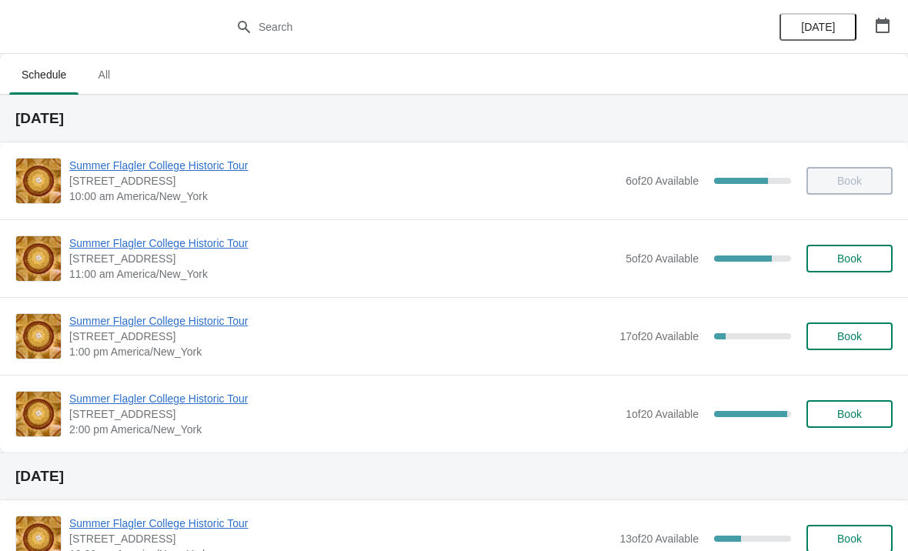
click at [112, 384] on div "Summer Flagler College Historic Tour 74 King Street, St. Augustine, FL, USA 2:0…" at bounding box center [454, 414] width 908 height 78
click at [90, 391] on span "Summer Flagler College Historic Tour" at bounding box center [343, 398] width 549 height 15
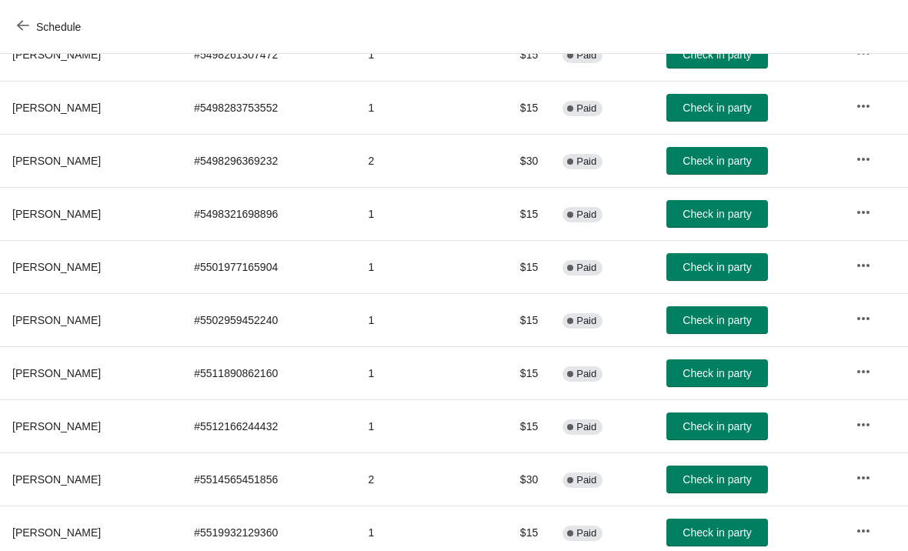
scroll to position [289, -12]
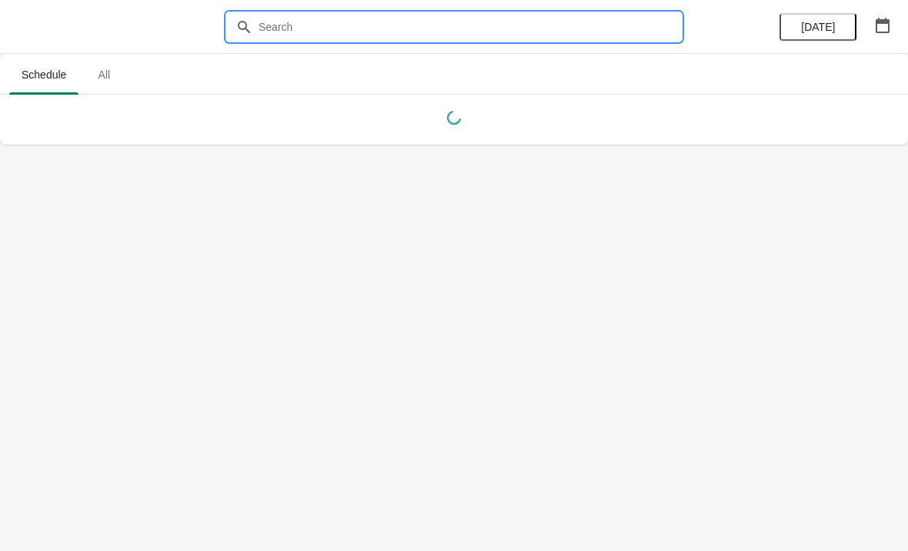
click at [289, 19] on input "text" at bounding box center [469, 27] width 423 height 28
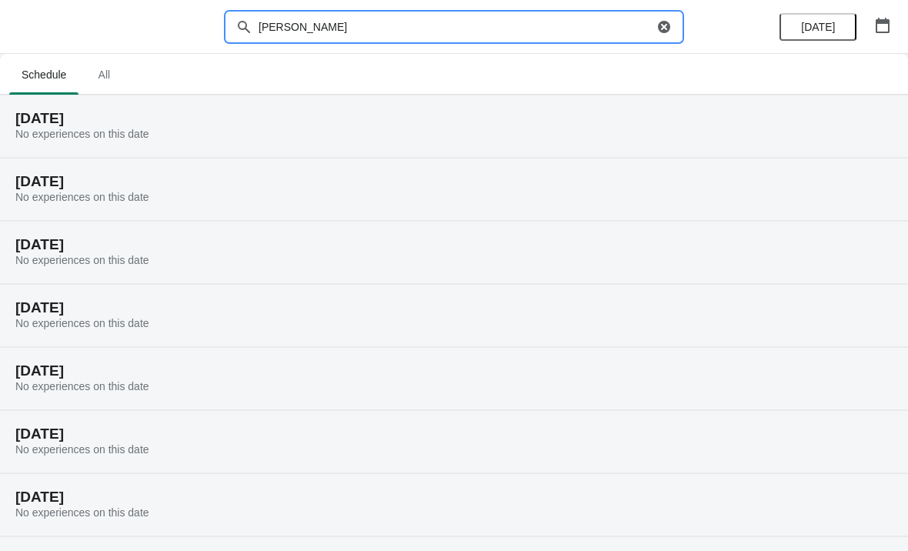
type input "Sherry craft"
click at [111, 82] on span "All" at bounding box center [104, 75] width 38 height 28
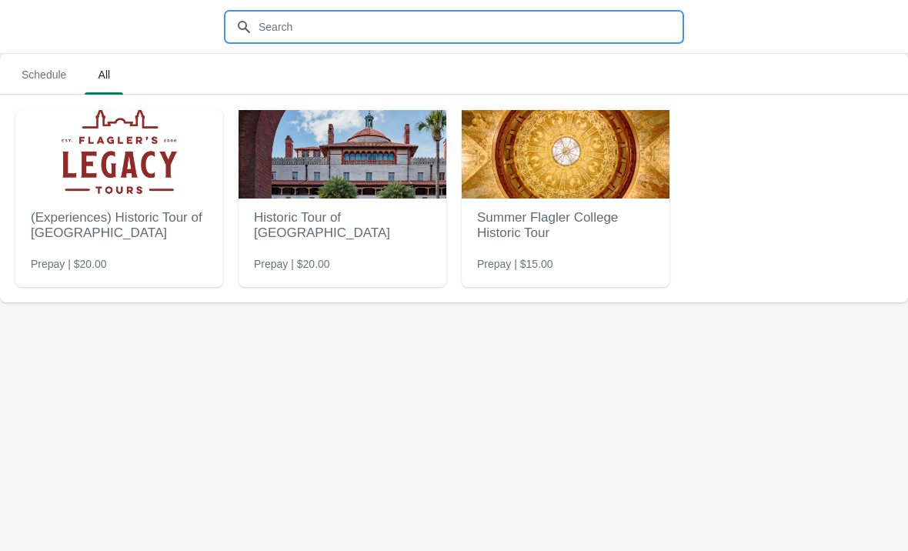
click at [322, 28] on input "text" at bounding box center [469, 27] width 423 height 28
type input "Sherry craft"
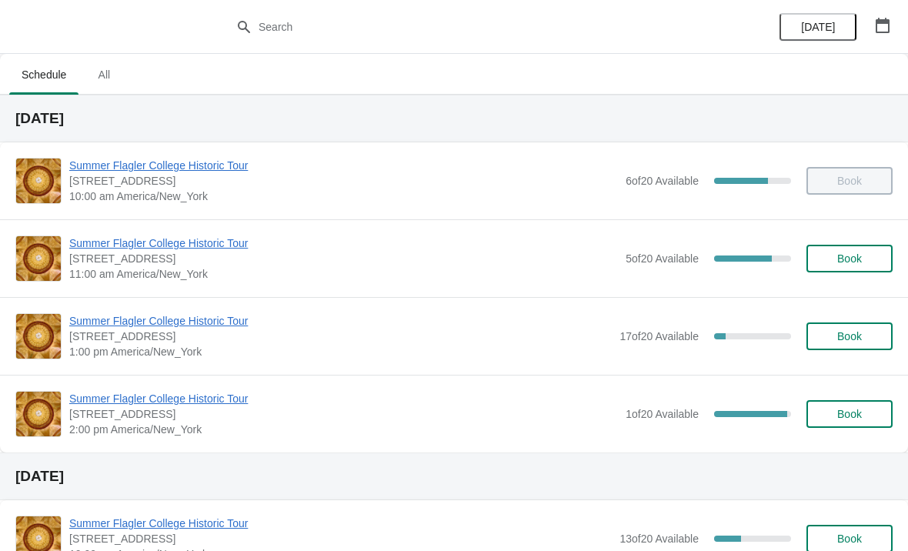
click at [841, 425] on button "Book" at bounding box center [850, 414] width 86 height 28
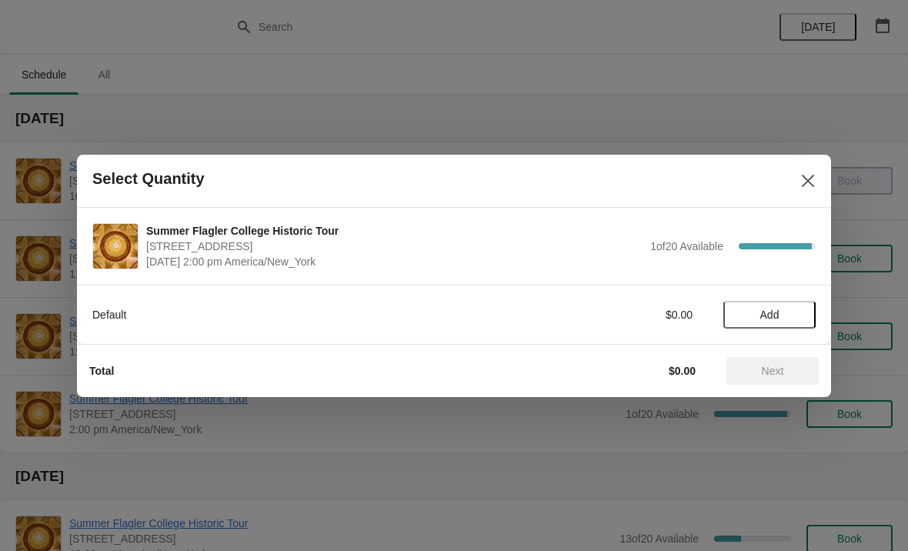
click at [751, 305] on button "Add" at bounding box center [770, 315] width 92 height 28
click at [756, 369] on span "Next" at bounding box center [773, 371] width 68 height 12
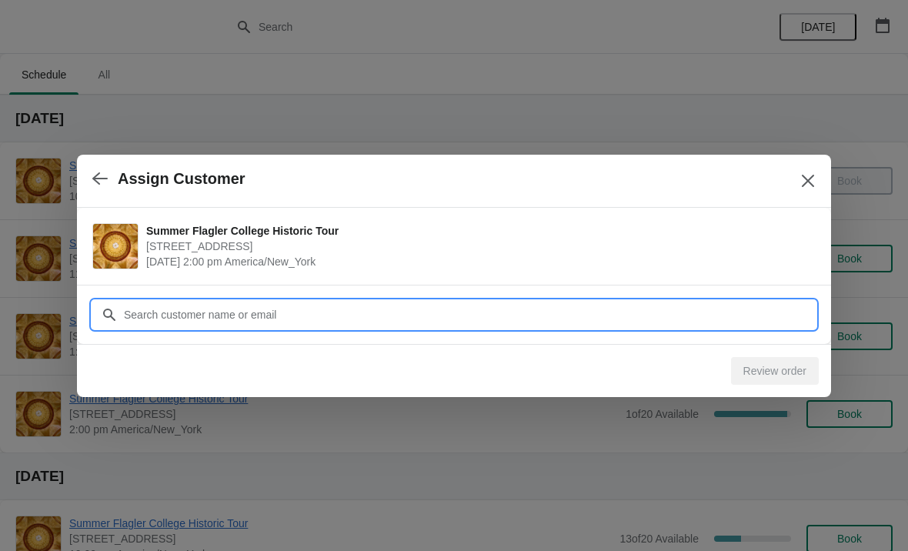
click at [324, 316] on input "Customer" at bounding box center [469, 315] width 693 height 28
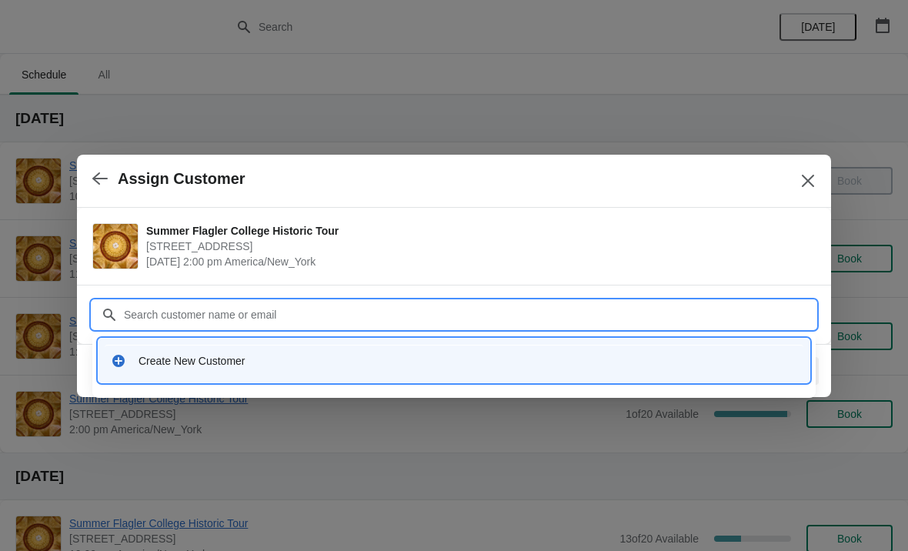
click at [122, 359] on icon at bounding box center [118, 361] width 12 height 12
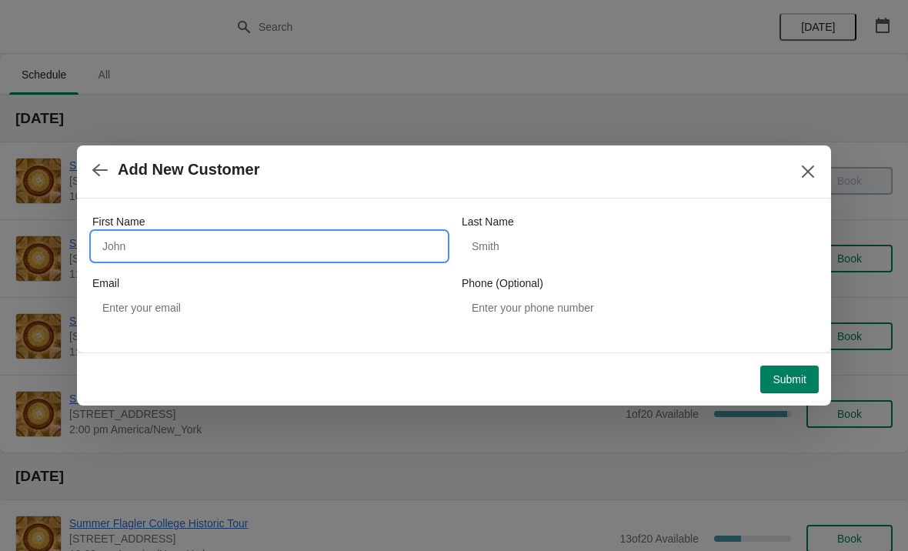
click at [154, 255] on input "First Name" at bounding box center [269, 246] width 354 height 28
type input "Sherry"
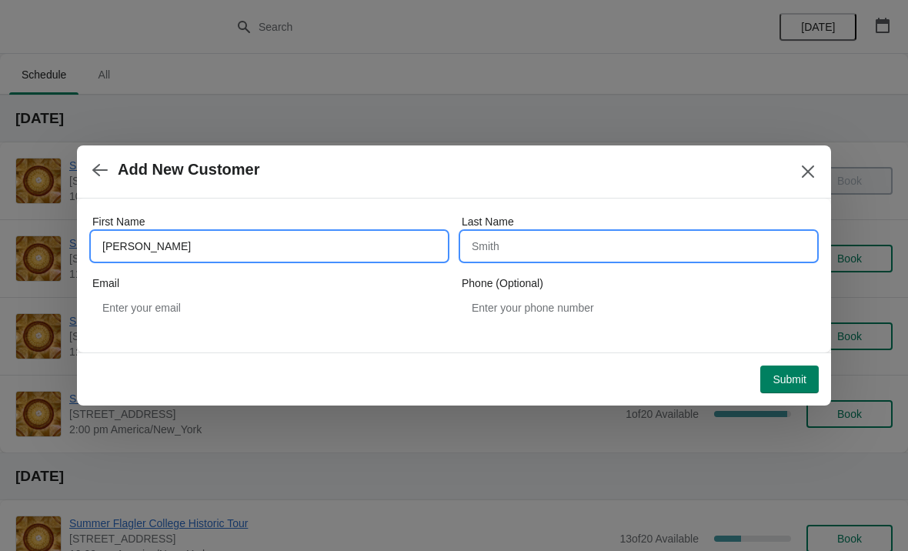
click at [479, 258] on input "Last Name" at bounding box center [639, 246] width 354 height 28
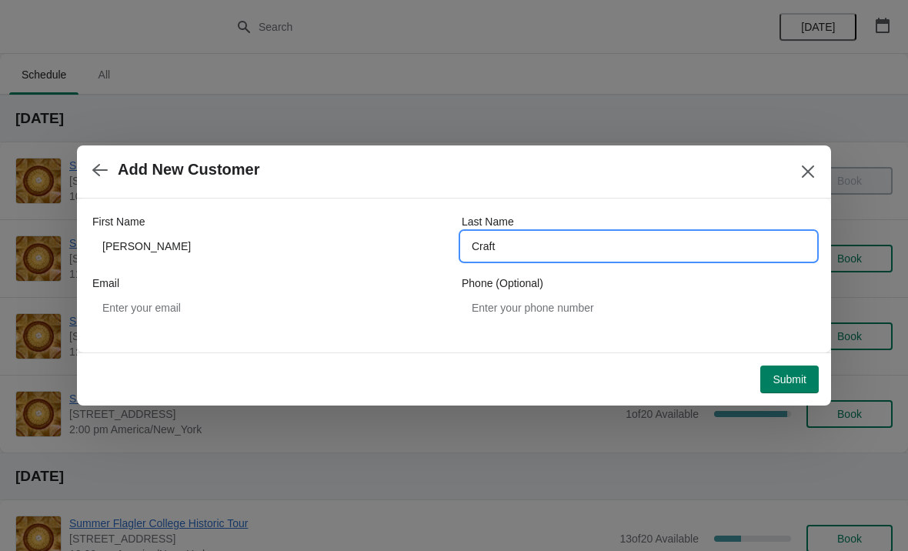
type input "Craft"
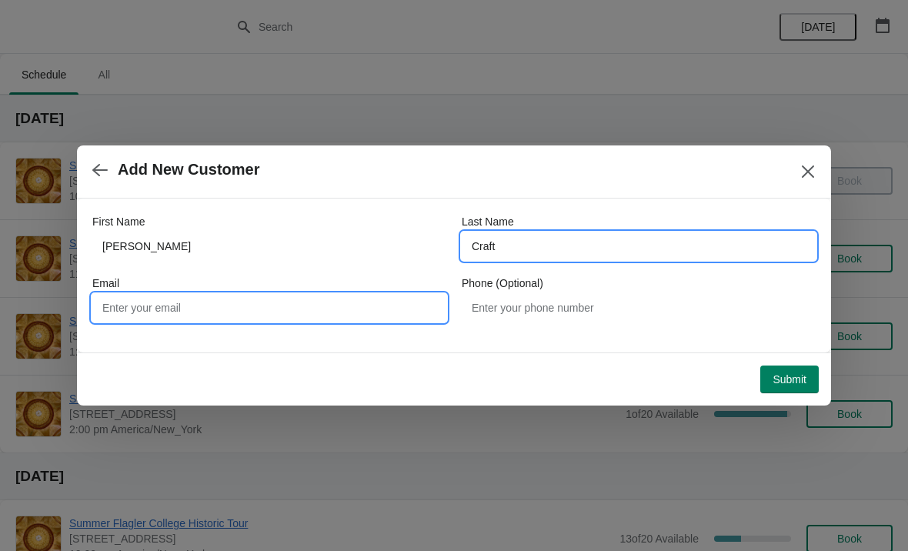
click at [119, 303] on input "Email" at bounding box center [269, 308] width 354 height 28
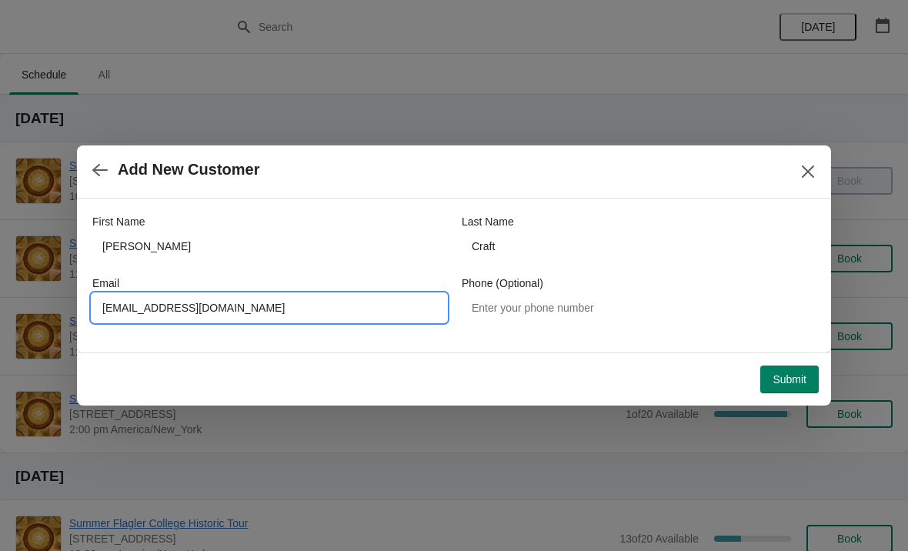
click at [122, 312] on input "Sv2tchdeaf@yahoo.com" at bounding box center [269, 308] width 354 height 28
click at [256, 296] on input "Sv2tchdeaf@yahoo.com" at bounding box center [269, 308] width 354 height 28
click at [258, 309] on input "Sv2tchdeaf@yahoo.com" at bounding box center [269, 308] width 354 height 28
type input "Luv2tchdeaf@yahoo.com"
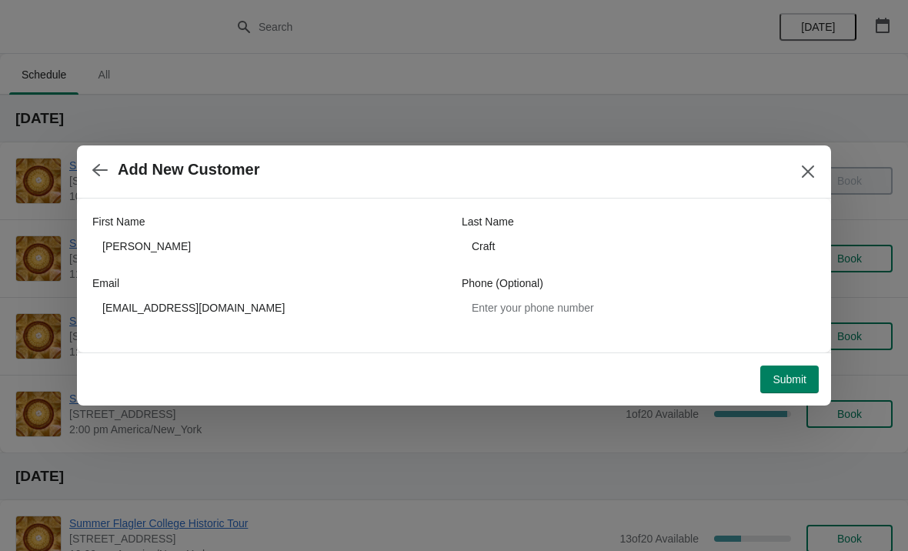
click at [786, 373] on span "Submit" at bounding box center [790, 379] width 34 height 12
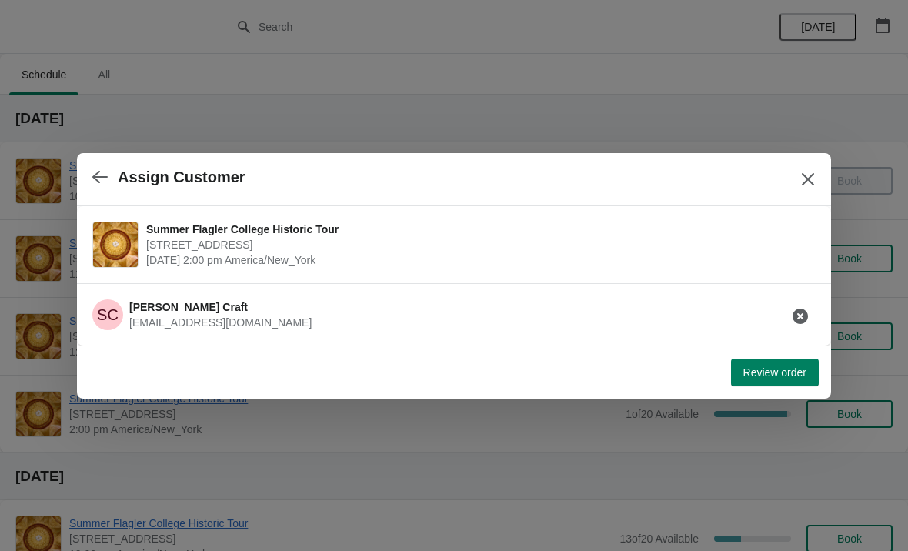
click at [761, 366] on span "Review order" at bounding box center [775, 372] width 63 height 12
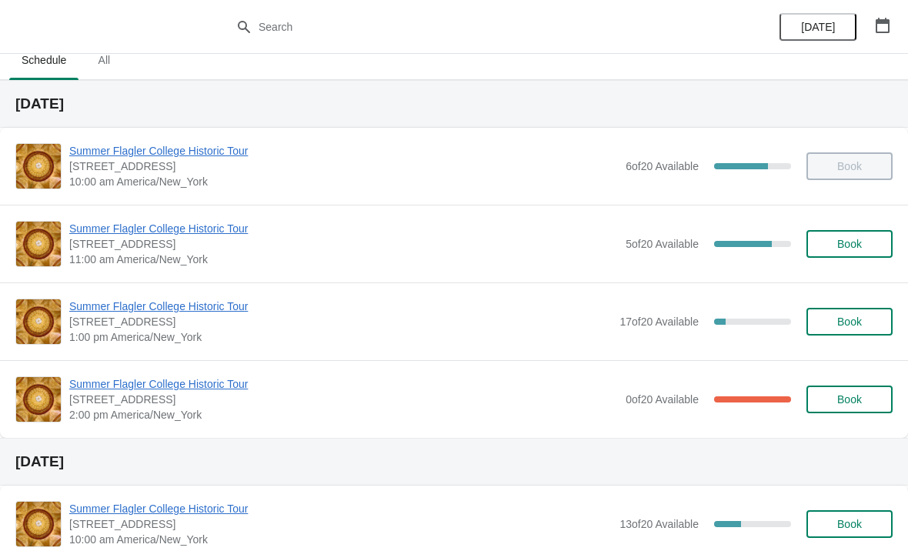
scroll to position [18, 0]
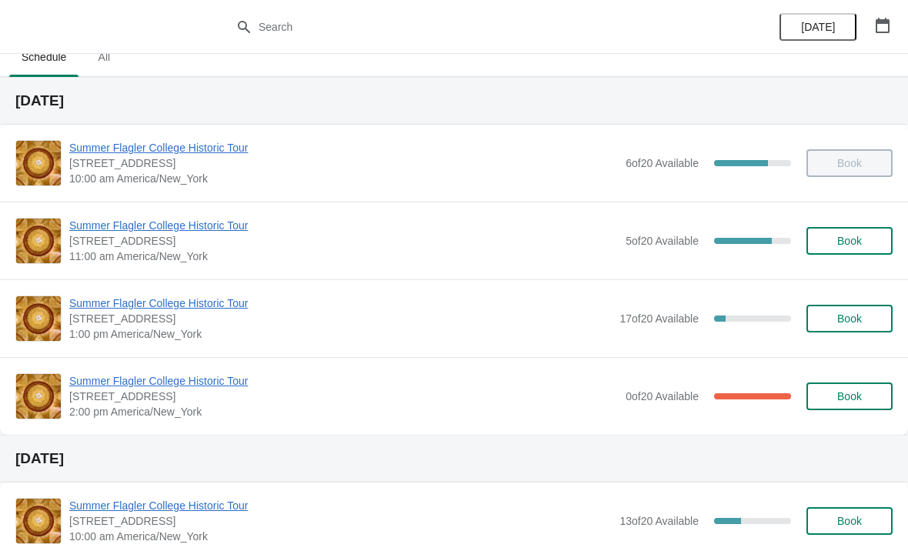
click at [838, 316] on span "Book" at bounding box center [850, 319] width 25 height 12
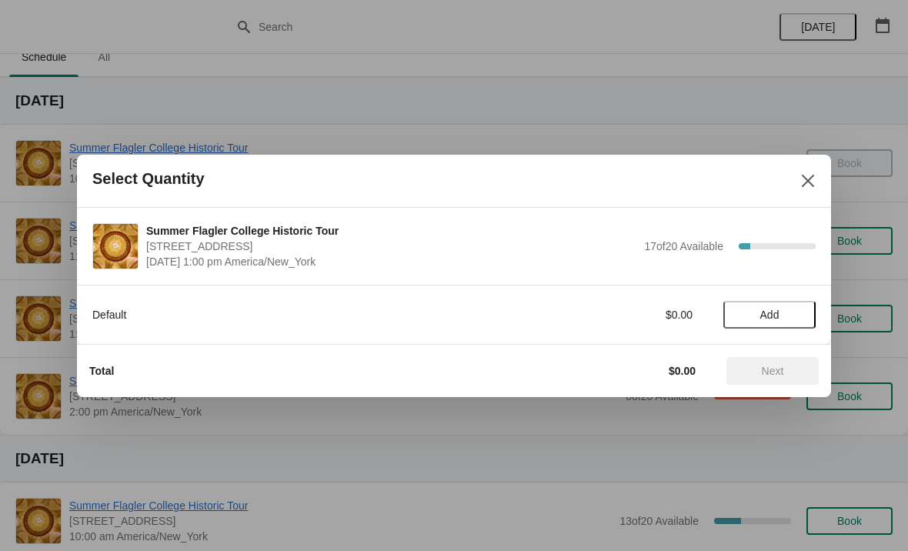
click at [793, 301] on button "Add" at bounding box center [770, 315] width 92 height 28
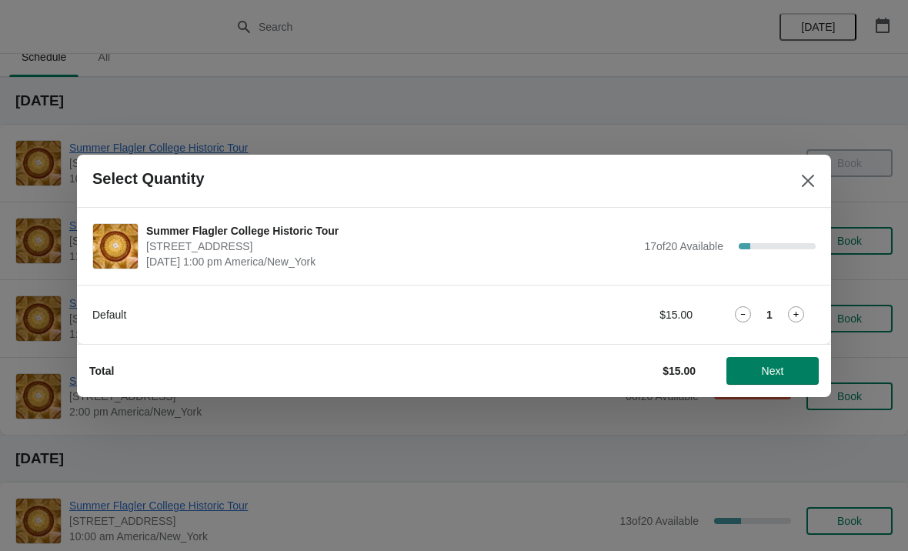
click at [802, 313] on icon at bounding box center [796, 314] width 16 height 16
click at [785, 370] on span "Next" at bounding box center [773, 371] width 68 height 12
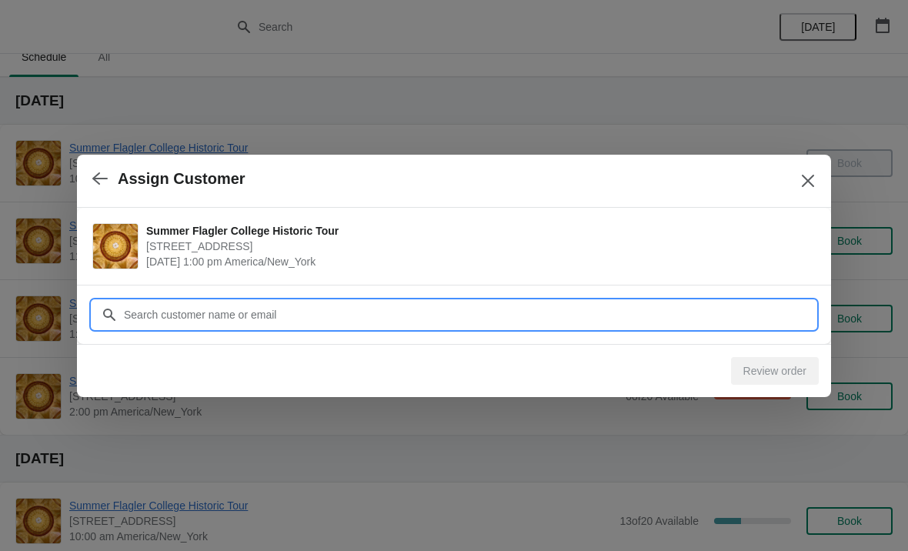
click at [560, 311] on input "Customer" at bounding box center [469, 315] width 693 height 28
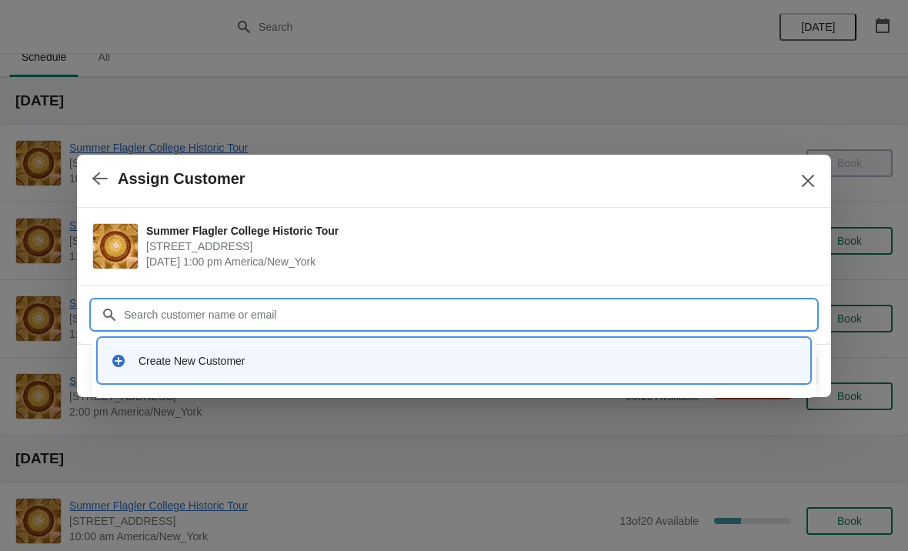
click at [112, 372] on div "Create New Customer" at bounding box center [454, 361] width 699 height 32
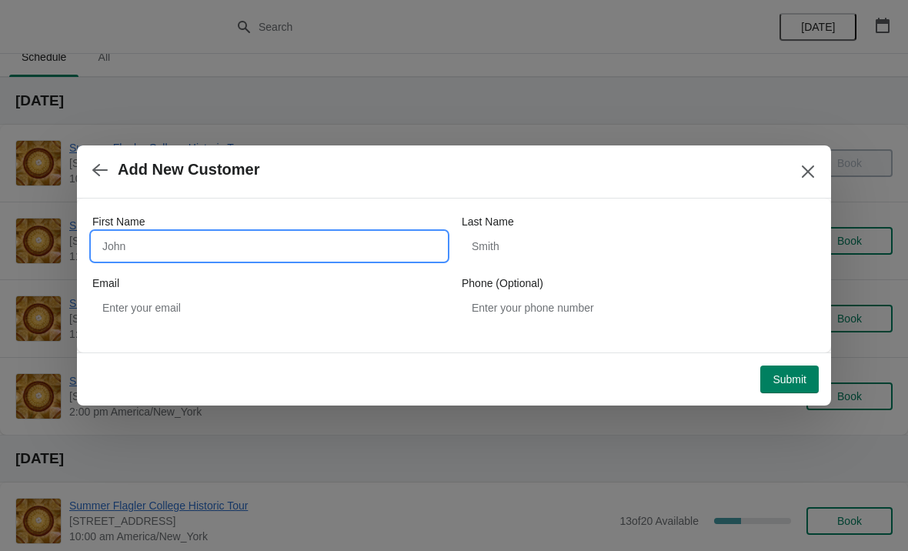
click at [165, 258] on input "First Name" at bounding box center [269, 246] width 354 height 28
type input "Mike"
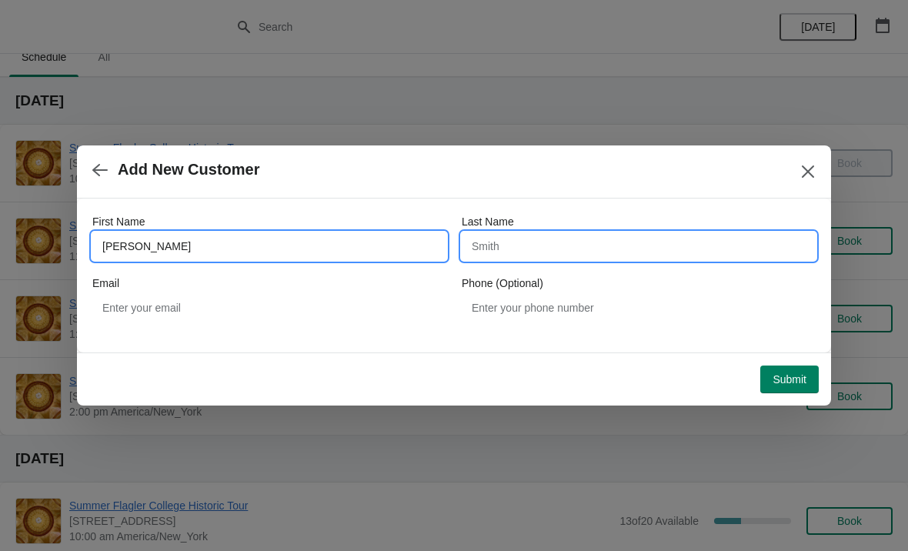
click at [620, 249] on input "Last Name" at bounding box center [639, 246] width 354 height 28
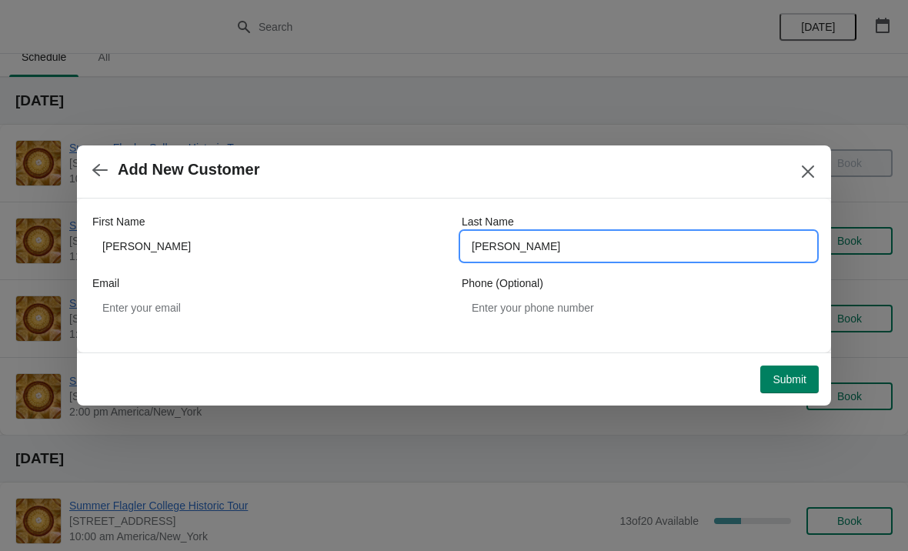
type input "Hibbs"
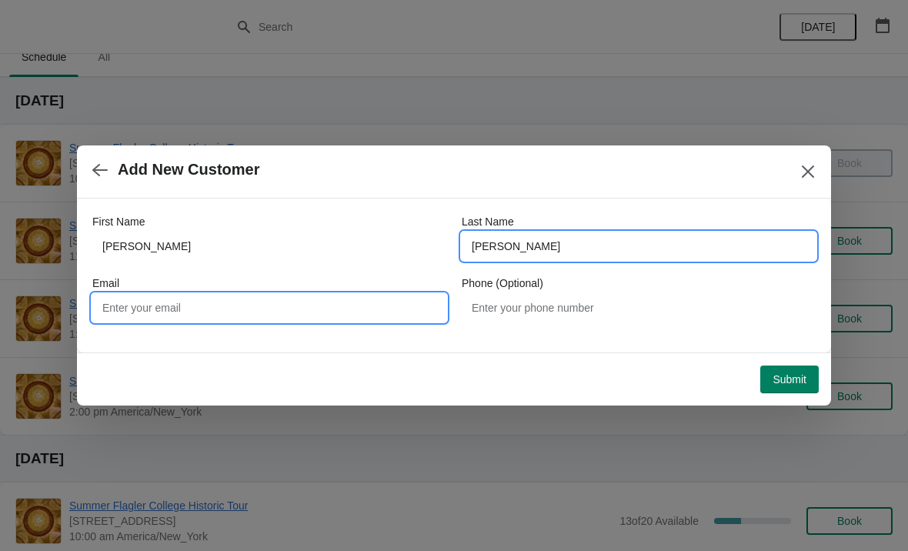
click at [381, 296] on input "Email" at bounding box center [269, 308] width 354 height 28
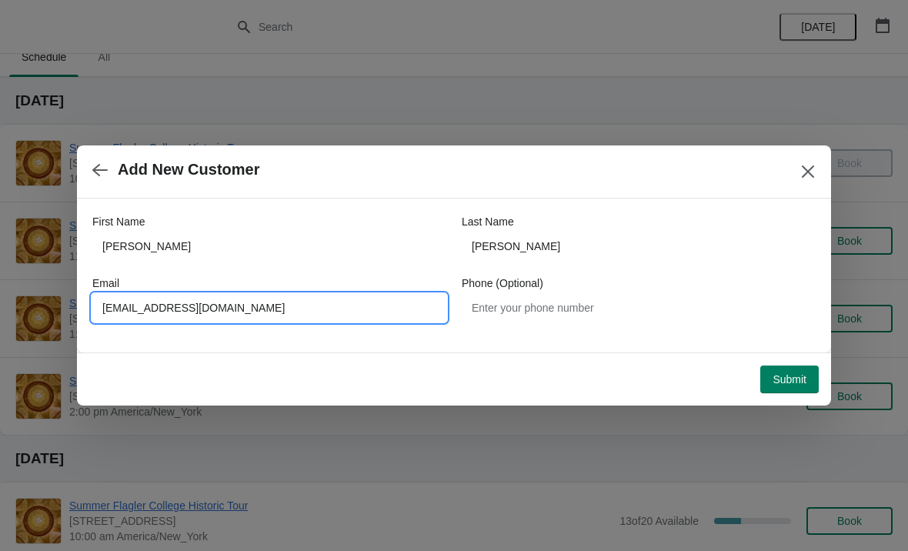
type input "Mike_h946@yahoo.com"
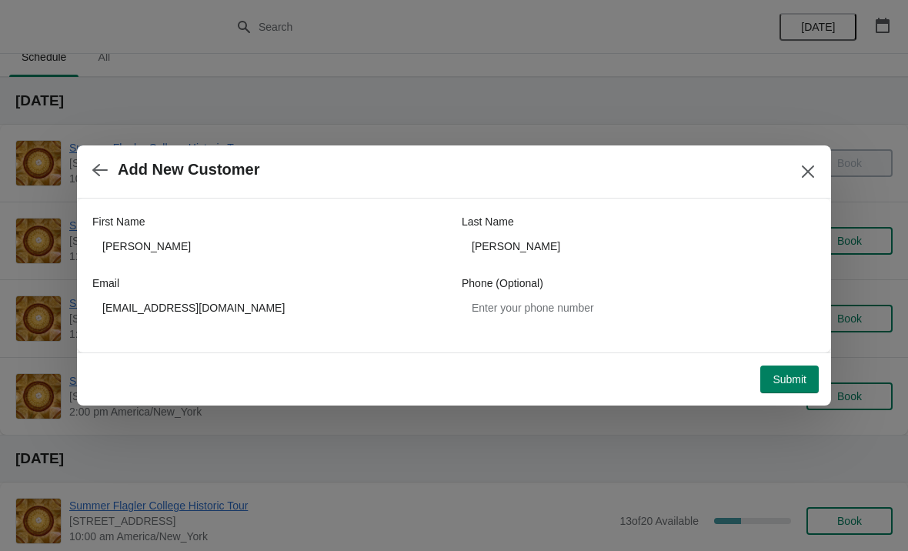
click at [796, 367] on button "Submit" at bounding box center [790, 380] width 59 height 28
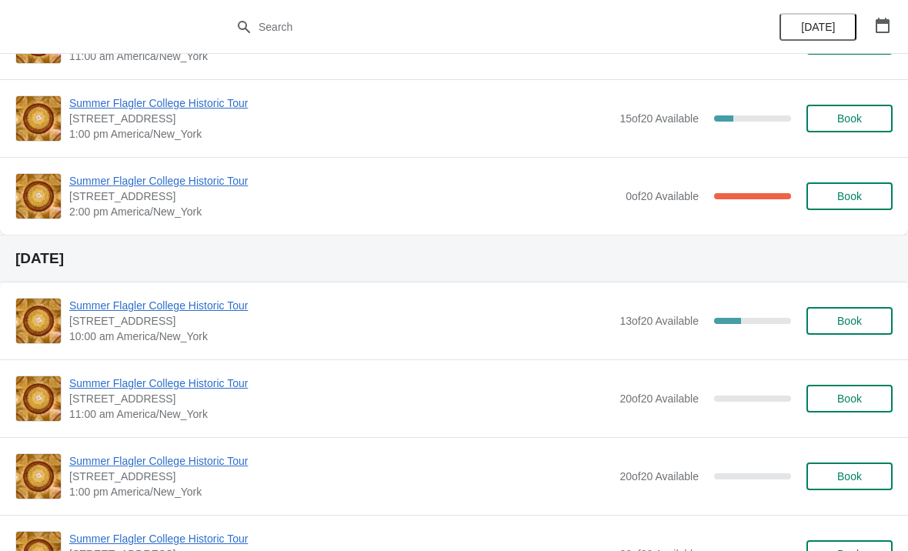
scroll to position [261, 0]
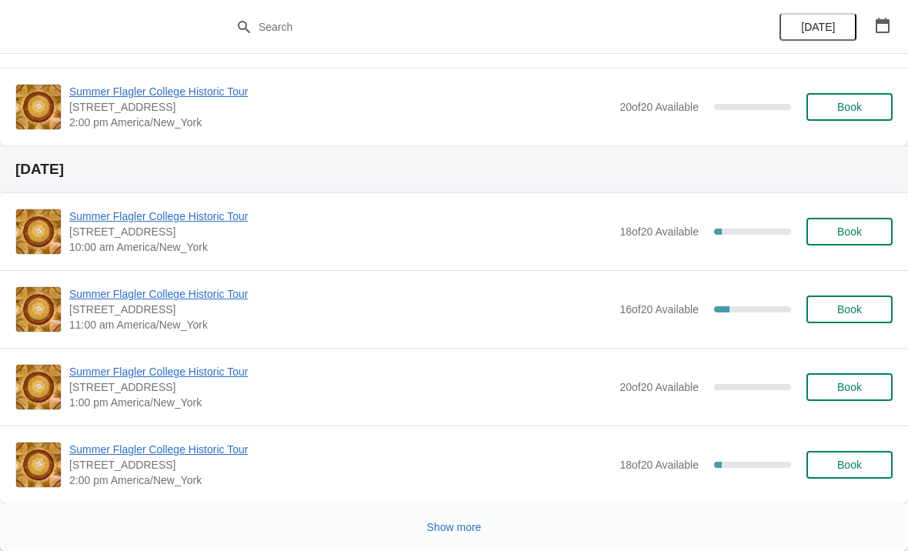
scroll to position [2455, 0]
click at [459, 536] on button "Show more" at bounding box center [454, 527] width 67 height 28
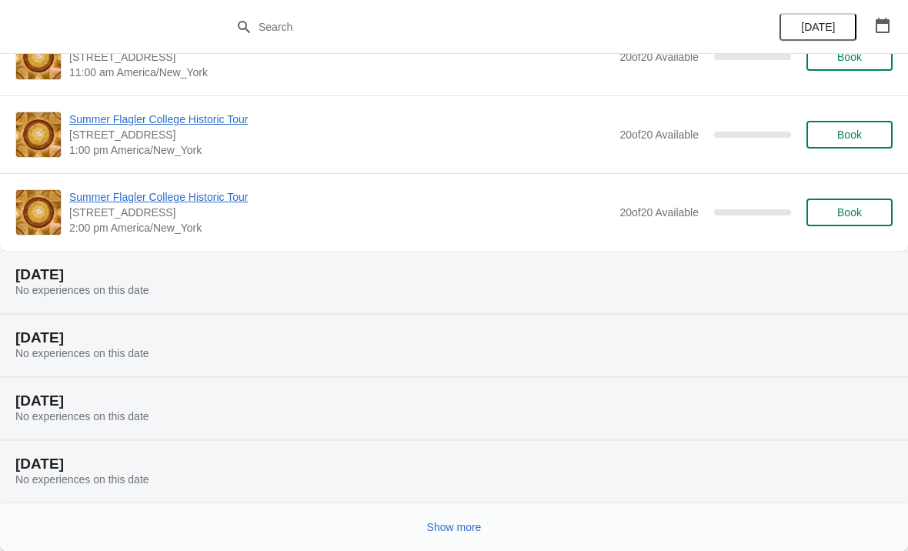
scroll to position [4139, 0]
click at [473, 522] on span "Show more" at bounding box center [454, 527] width 55 height 12
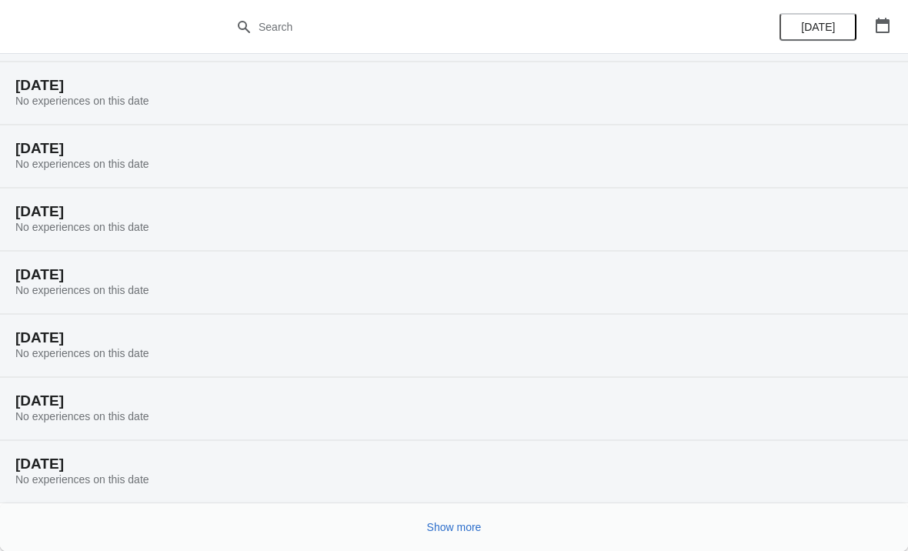
scroll to position [4644, 0]
click at [466, 527] on span "Show more" at bounding box center [454, 527] width 55 height 12
click at [475, 521] on span "Show more" at bounding box center [454, 527] width 55 height 12
